Goal: Task Accomplishment & Management: Use online tool/utility

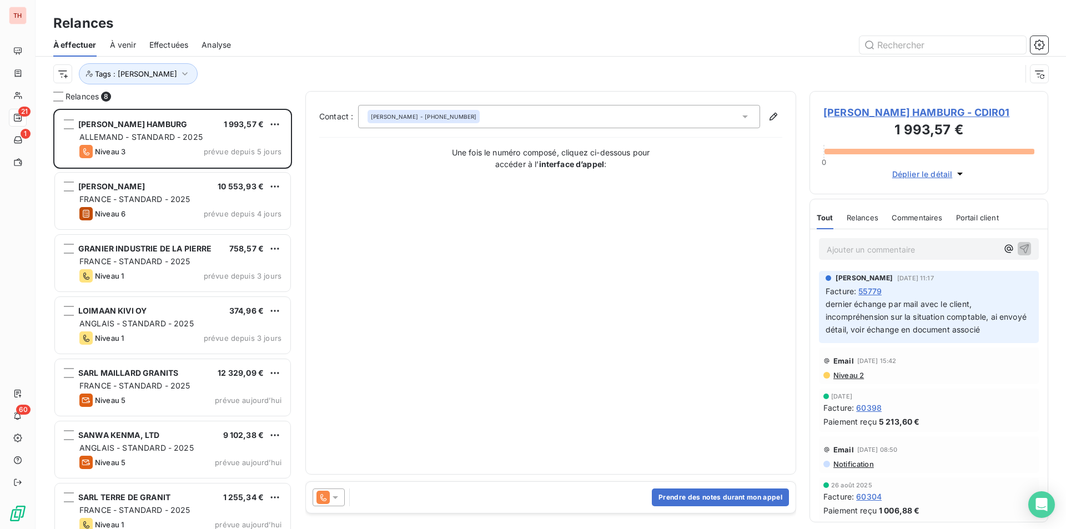
scroll to position [412, 230]
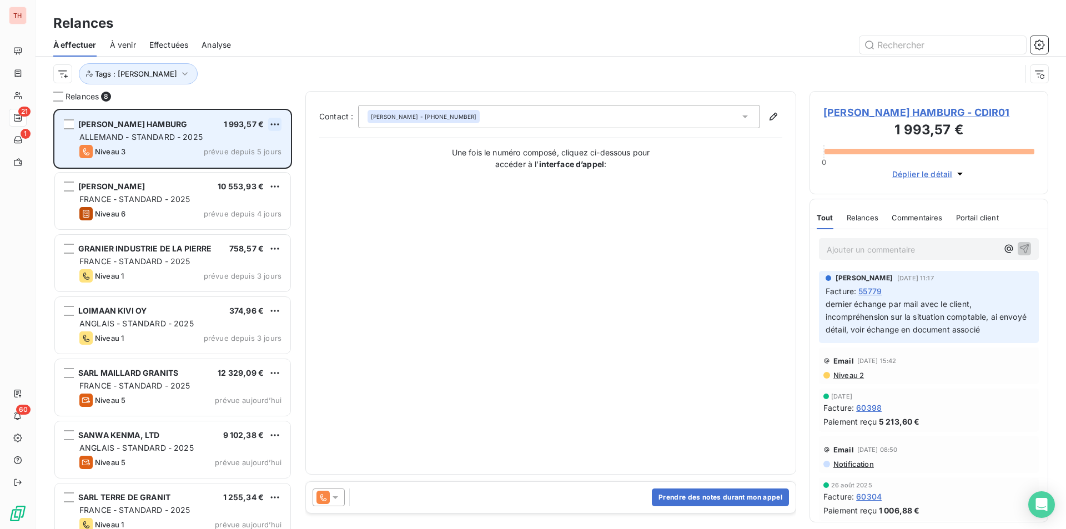
click at [276, 121] on html "TH 21 1 60 Relances À effectuer À venir Effectuées Analyse Tags : [PERSON_NAME]…" at bounding box center [533, 264] width 1066 height 529
click at [243, 146] on div "Replanifier cette action" at bounding box center [226, 147] width 99 height 18
select select "9"
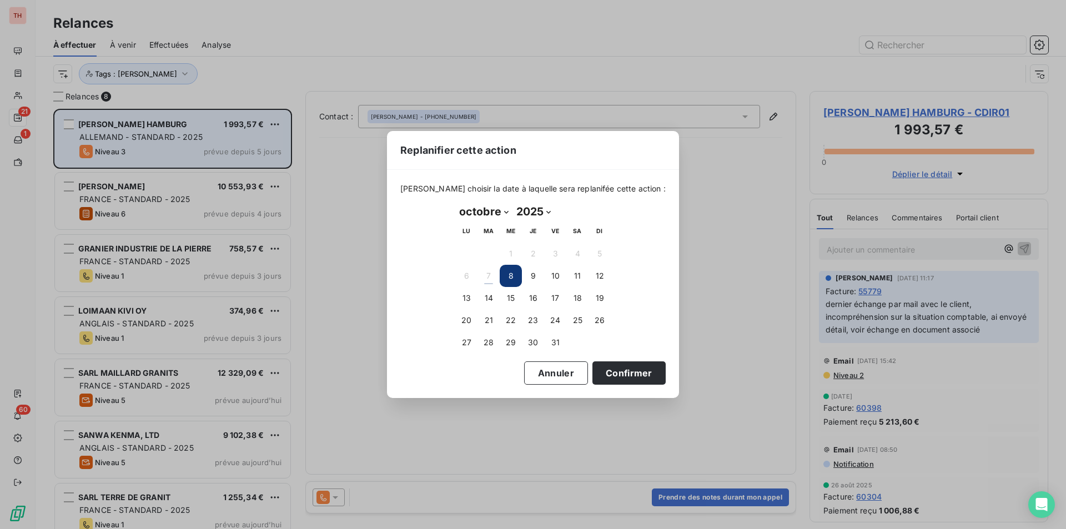
drag, startPoint x: 608, startPoint y: 371, endPoint x: 244, endPoint y: 138, distance: 432.3
click at [608, 371] on button "Confirmer" at bounding box center [629, 373] width 73 height 23
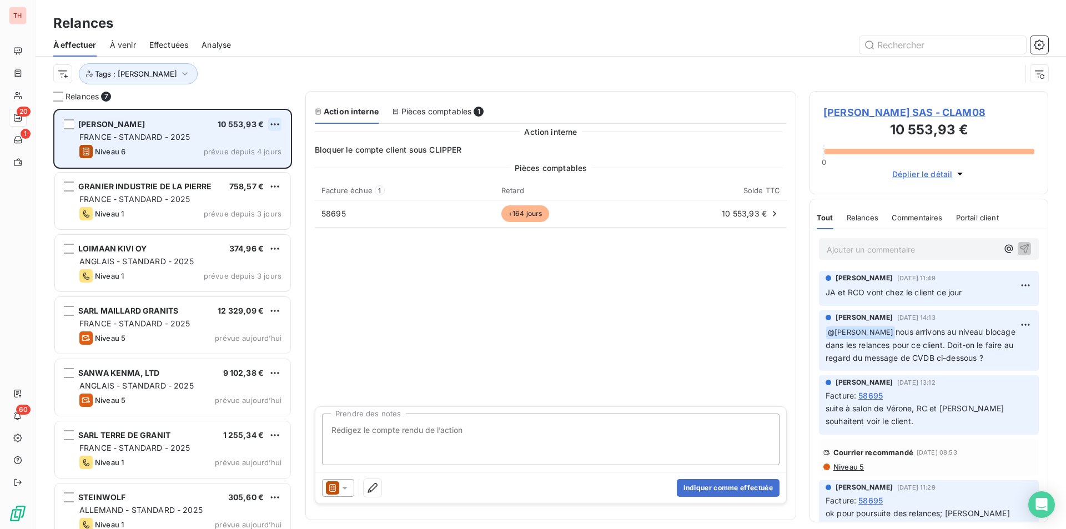
click at [274, 122] on html "TH 20 1 60 Relances À effectuer À venir Effectuées Analyse Tags : [PERSON_NAME]…" at bounding box center [533, 264] width 1066 height 529
click at [253, 147] on div "Replanifier cette action" at bounding box center [226, 147] width 99 height 18
select select "9"
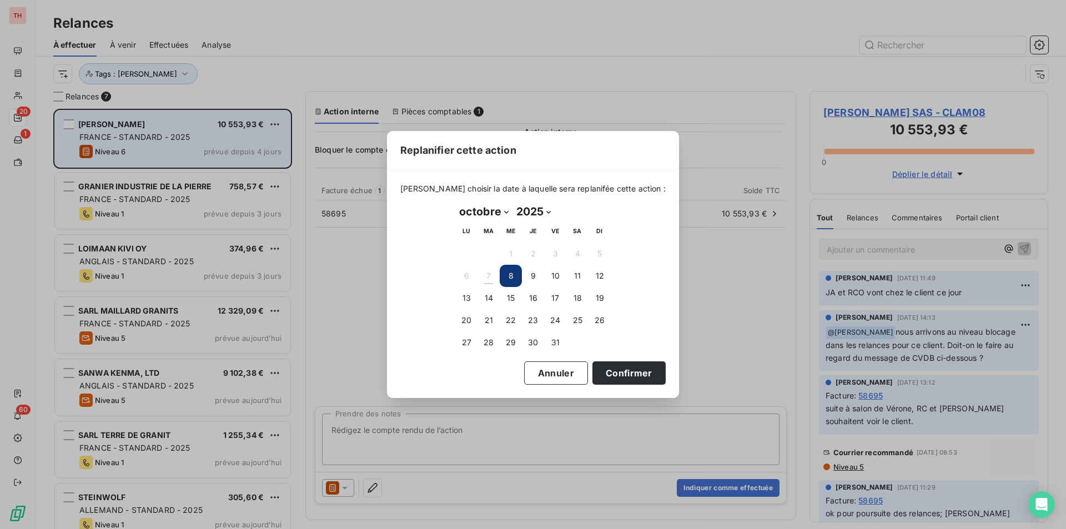
drag, startPoint x: 590, startPoint y: 369, endPoint x: 455, endPoint y: 227, distance: 196.4
click at [593, 369] on button "Confirmer" at bounding box center [629, 373] width 73 height 23
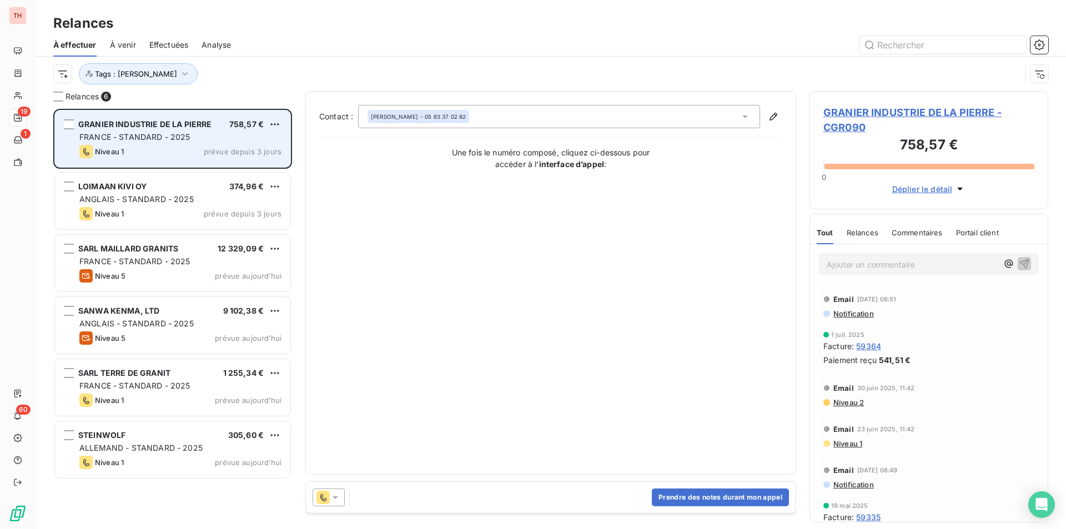
click at [898, 108] on span "GRANIER INDUSTRIE DE LA PIERRE - CGR090" at bounding box center [929, 120] width 211 height 30
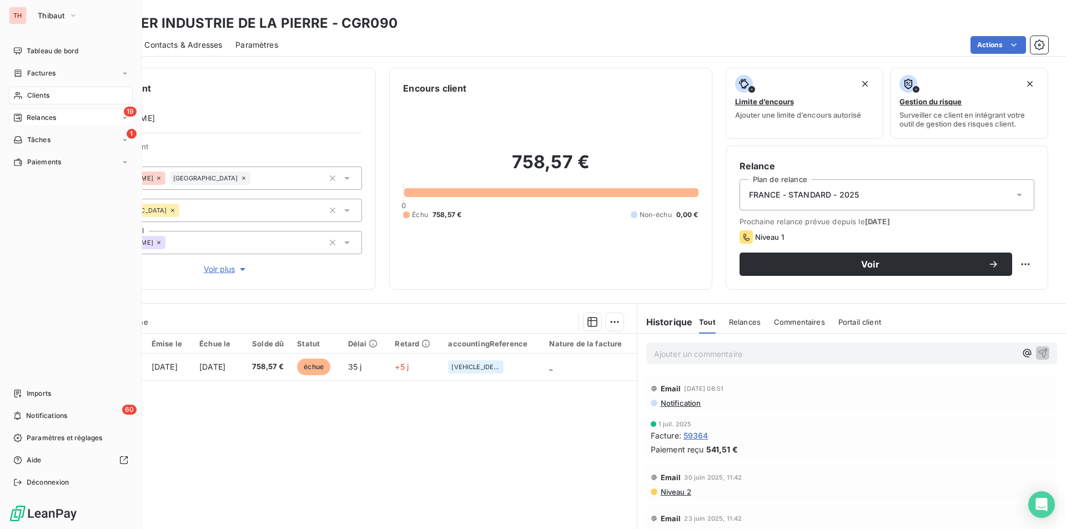
click at [41, 116] on span "Relances" at bounding box center [41, 118] width 29 height 10
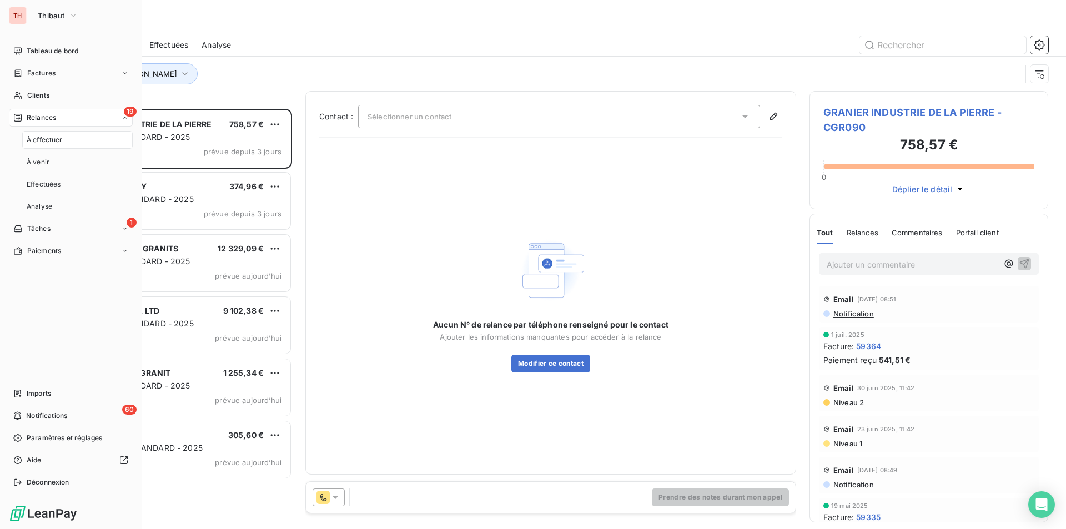
scroll to position [412, 230]
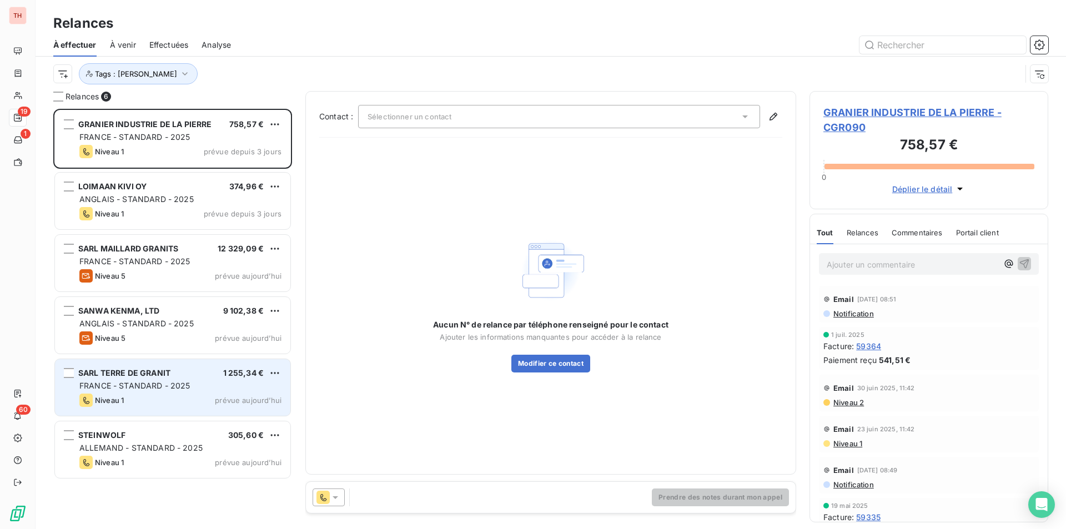
click at [136, 382] on span "FRANCE - STANDARD - 2025" at bounding box center [134, 385] width 111 height 9
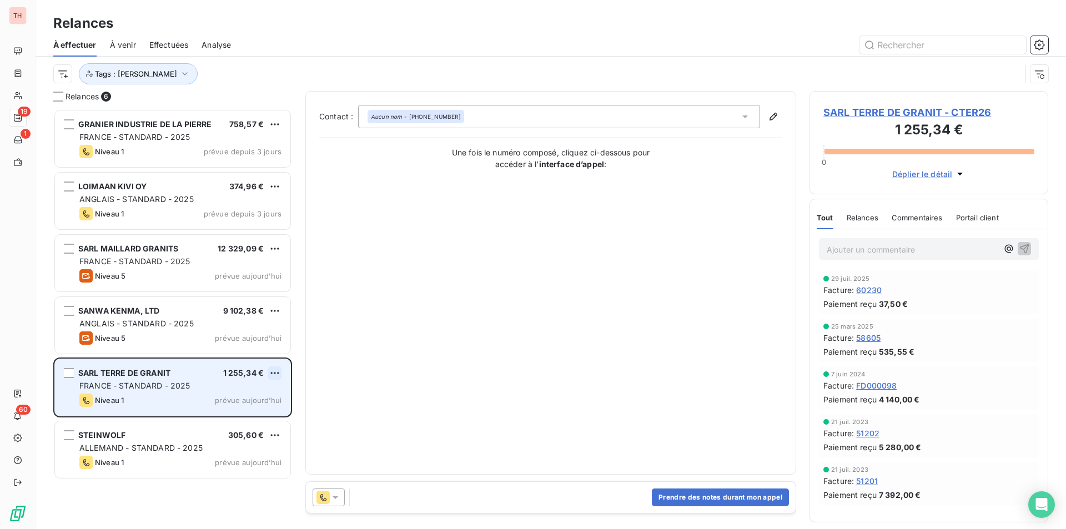
click at [273, 370] on html "TH 19 1 60 Relances À effectuer À venir Effectuées Analyse Tags : [PERSON_NAME]…" at bounding box center [533, 264] width 1066 height 529
click at [246, 393] on div "Replanifier cette action" at bounding box center [226, 396] width 99 height 18
select select "9"
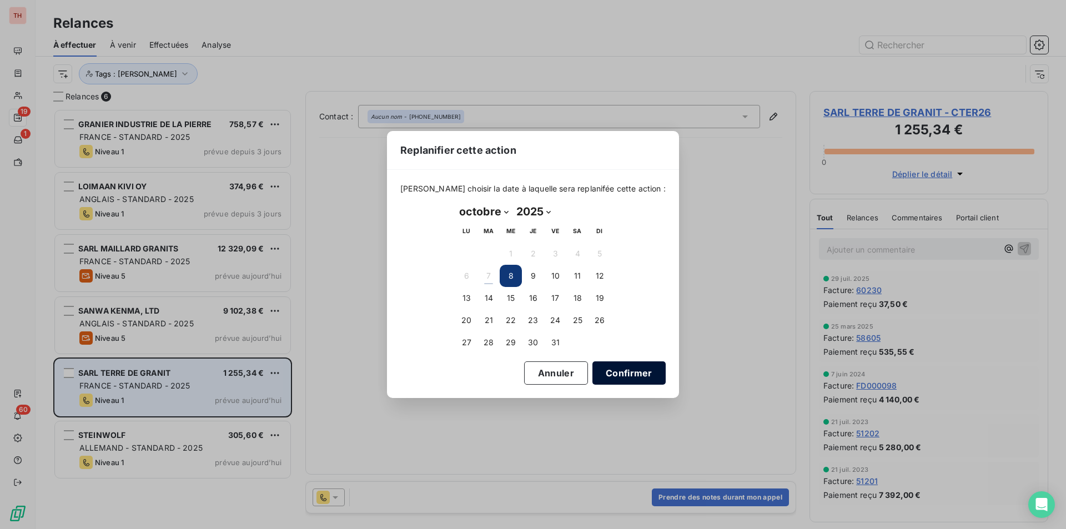
click at [623, 370] on button "Confirmer" at bounding box center [629, 373] width 73 height 23
